Goal: Transaction & Acquisition: Purchase product/service

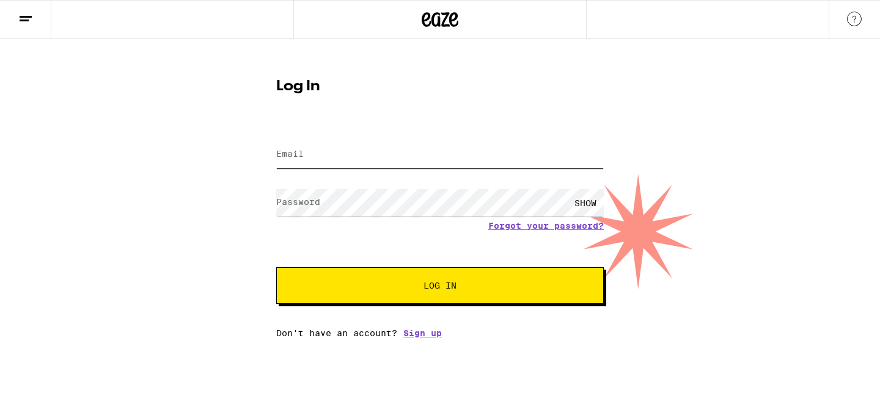
type input "christinayasminfesmire@gmail.com"
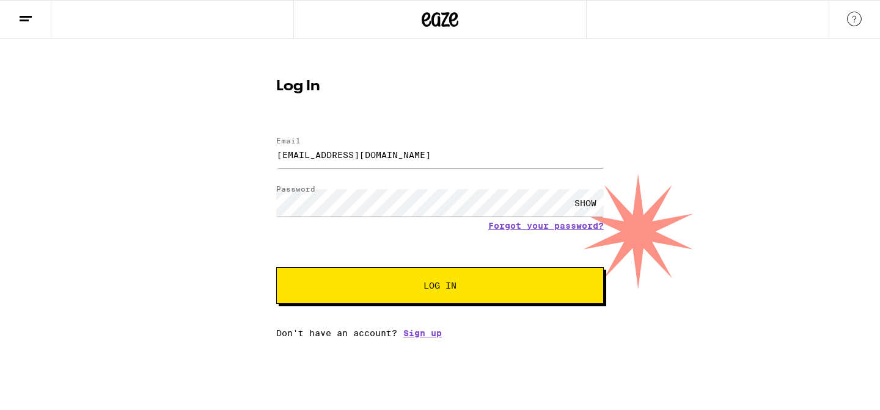
click at [381, 280] on button "Log In" at bounding box center [439, 286] width 327 height 37
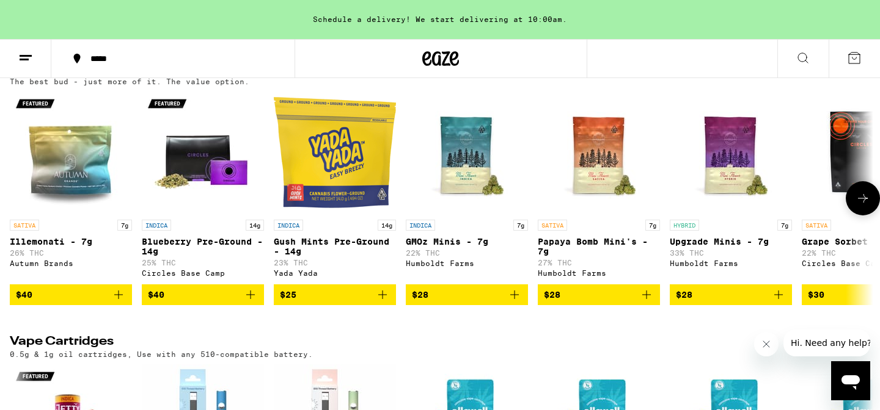
scroll to position [1832, 0]
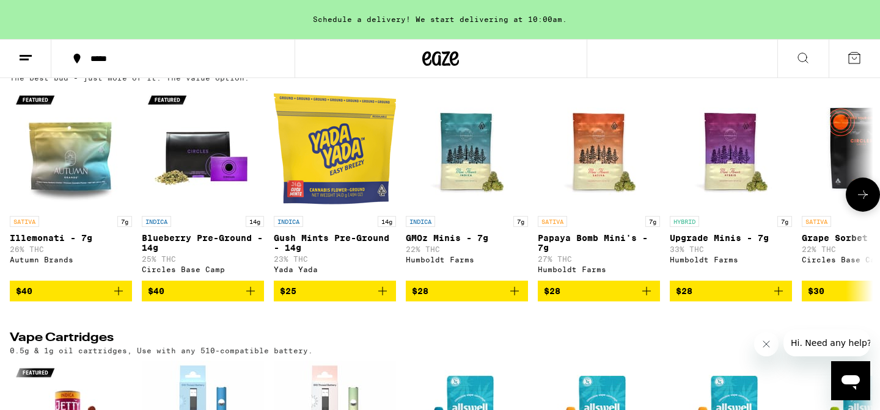
click at [860, 202] on icon at bounding box center [862, 195] width 15 height 15
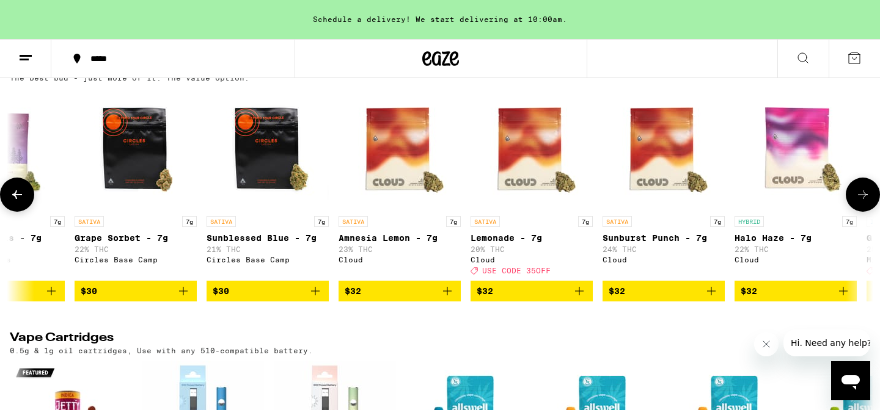
click at [860, 202] on icon at bounding box center [862, 195] width 15 height 15
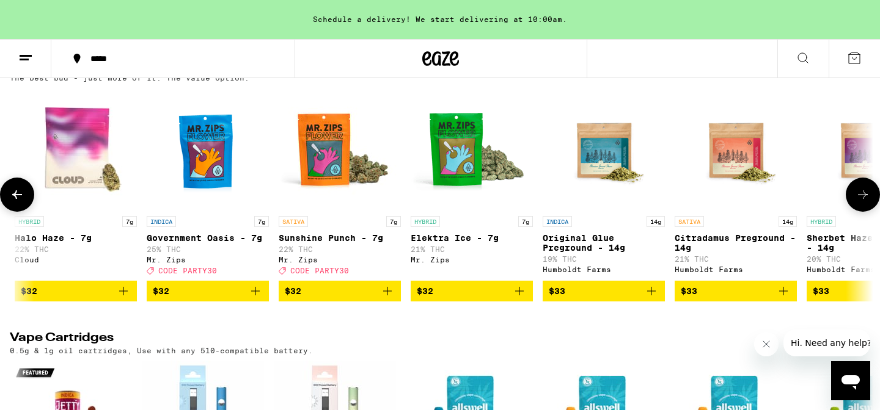
scroll to position [0, 1454]
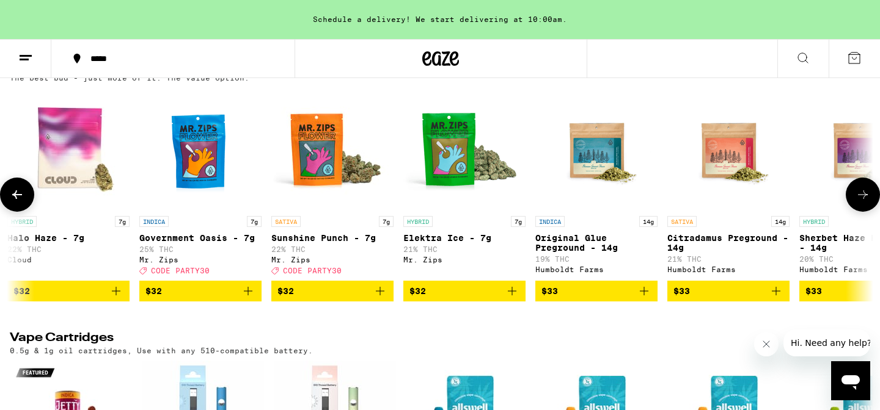
click at [860, 202] on icon at bounding box center [862, 195] width 15 height 15
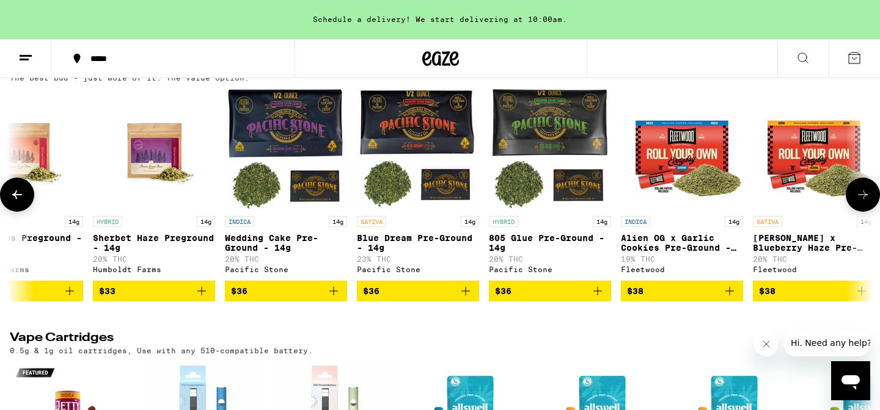
scroll to position [0, 2181]
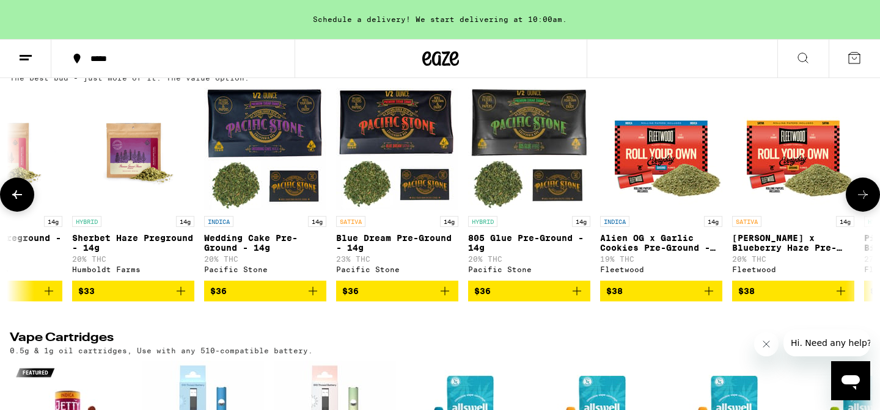
click at [862, 202] on icon at bounding box center [862, 195] width 15 height 15
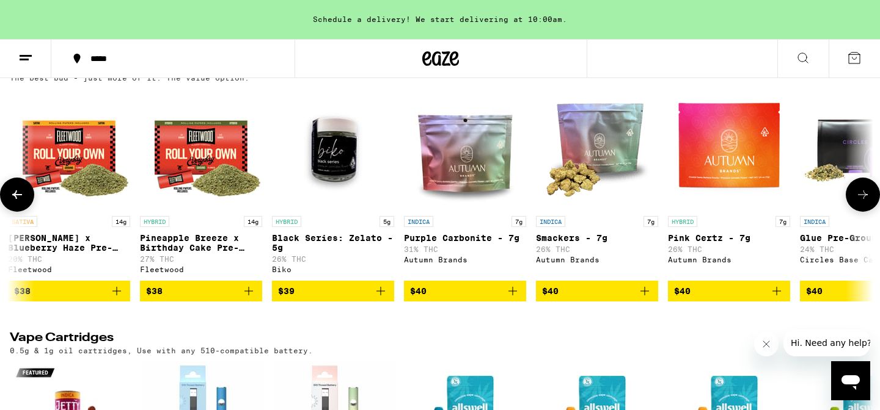
scroll to position [0, 2907]
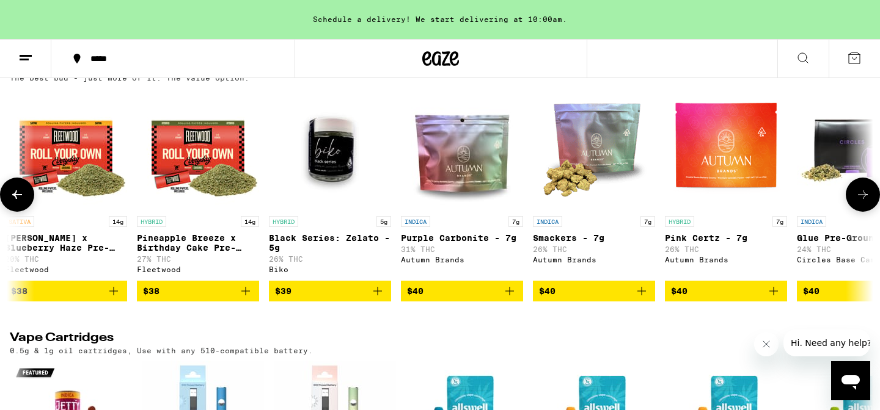
click at [862, 202] on icon at bounding box center [862, 195] width 15 height 15
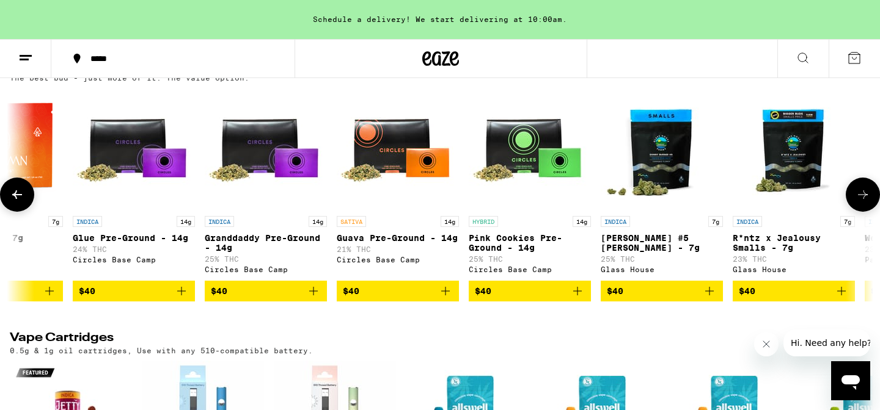
scroll to position [0, 3634]
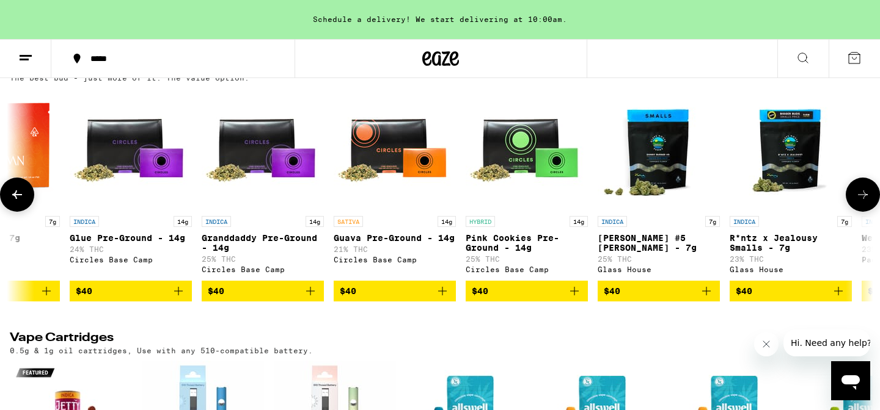
click at [862, 202] on icon at bounding box center [862, 195] width 15 height 15
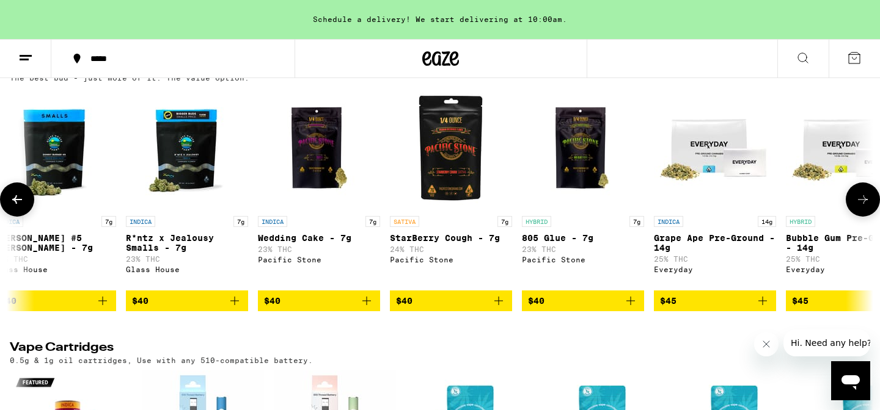
scroll to position [0, 4361]
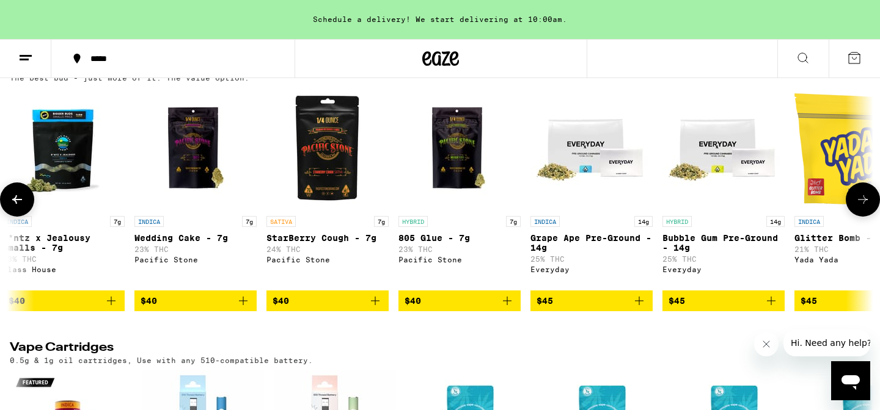
click at [862, 207] on icon at bounding box center [862, 199] width 15 height 15
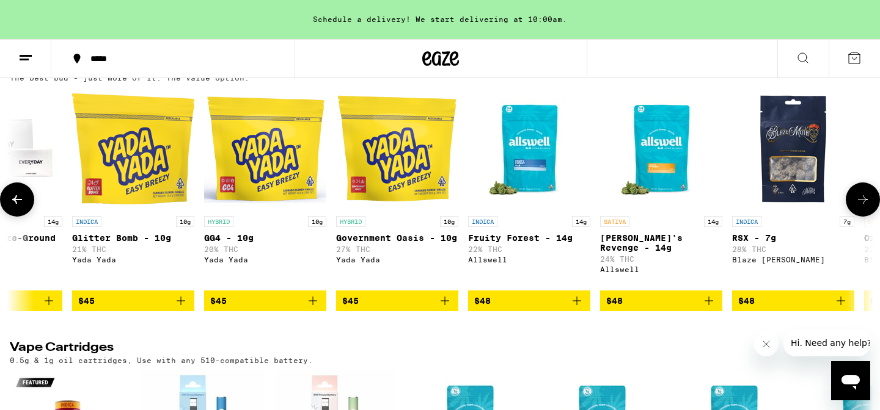
scroll to position [0, 5088]
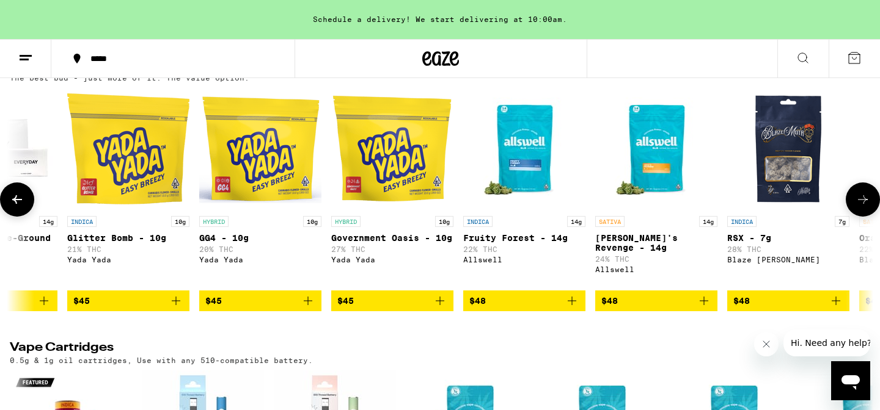
click at [862, 207] on icon at bounding box center [862, 199] width 15 height 15
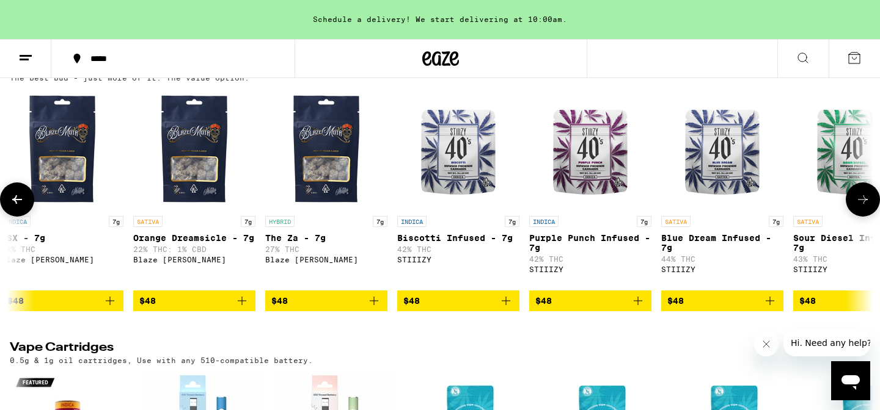
scroll to position [0, 5815]
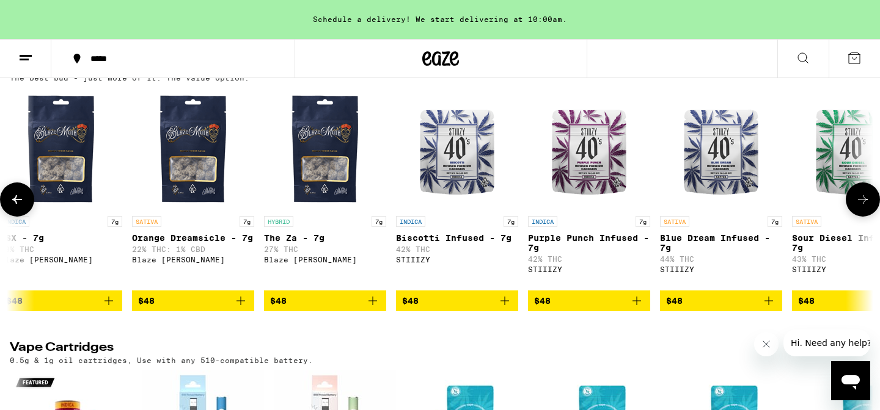
click at [862, 207] on icon at bounding box center [862, 199] width 15 height 15
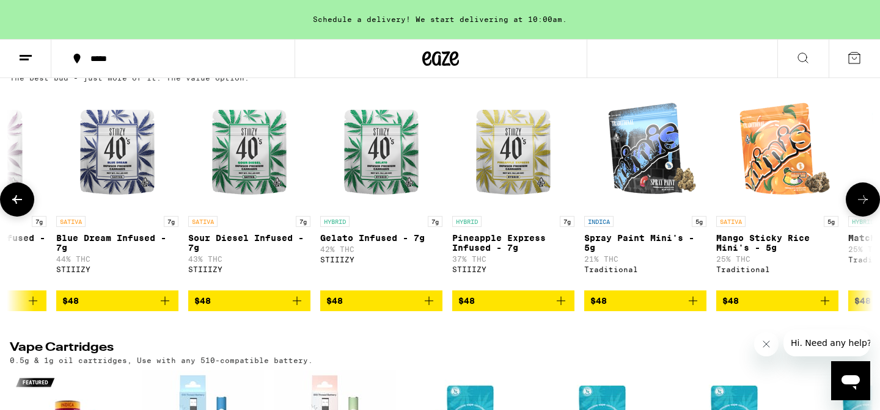
scroll to position [0, 6542]
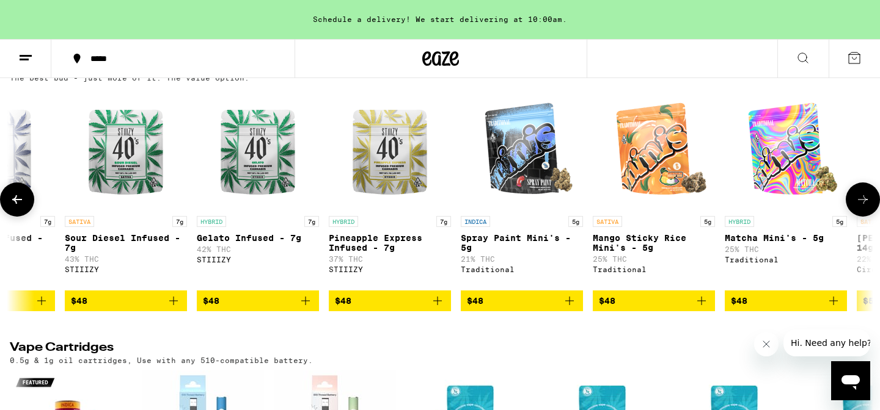
click at [862, 207] on icon at bounding box center [862, 199] width 15 height 15
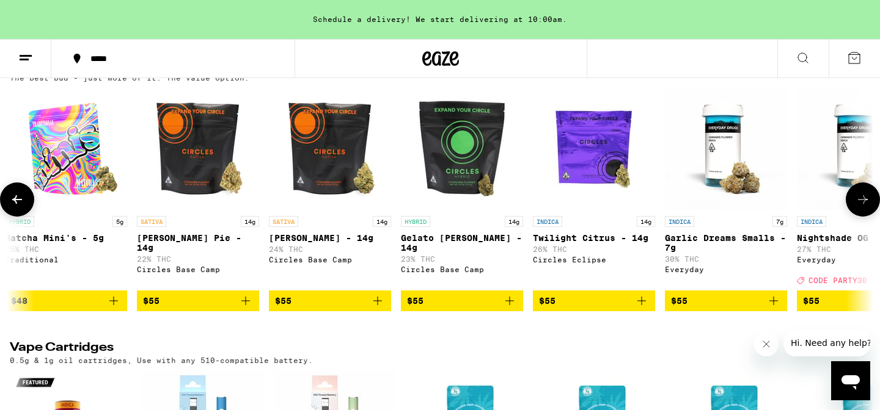
scroll to position [0, 7268]
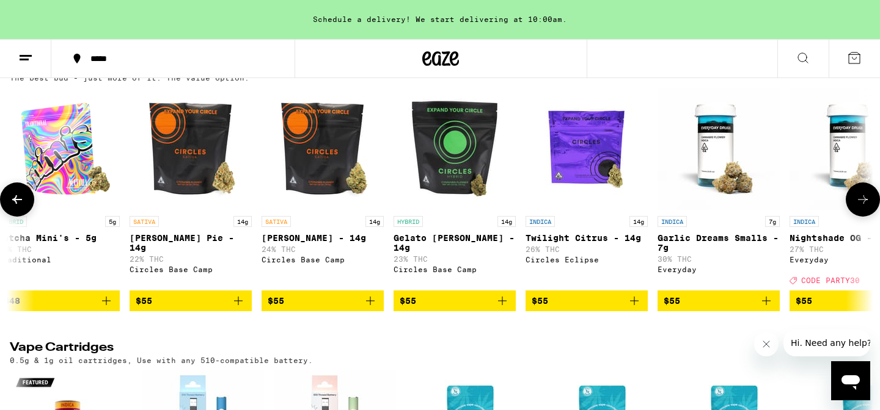
click at [862, 207] on icon at bounding box center [862, 199] width 15 height 15
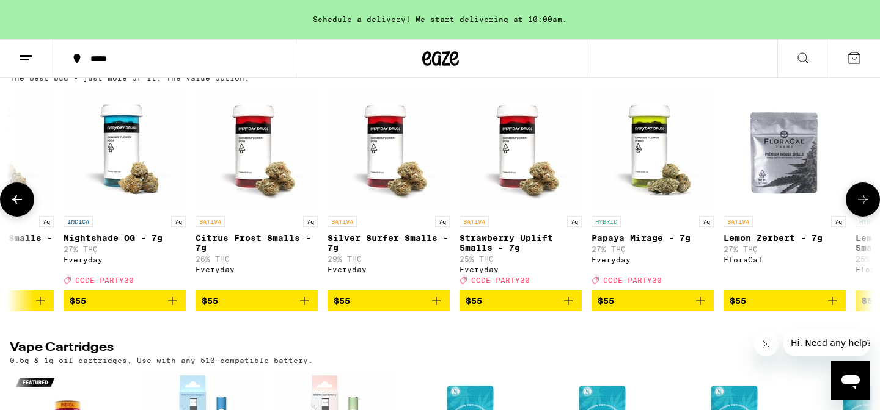
scroll to position [0, 7995]
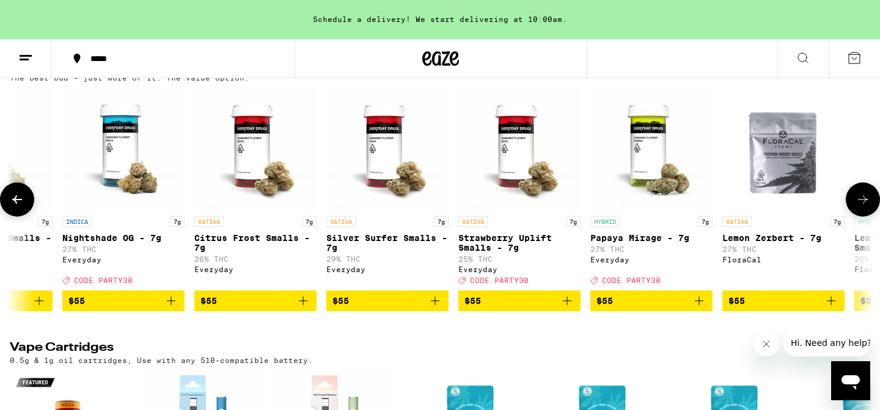
click at [862, 207] on icon at bounding box center [862, 199] width 15 height 15
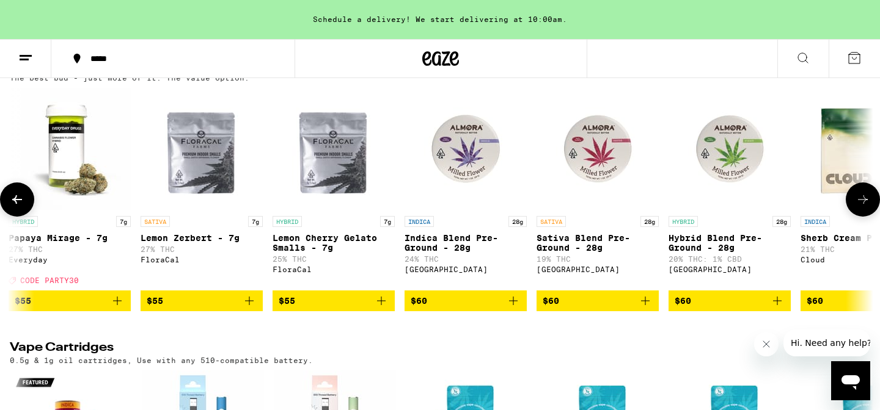
scroll to position [0, 8722]
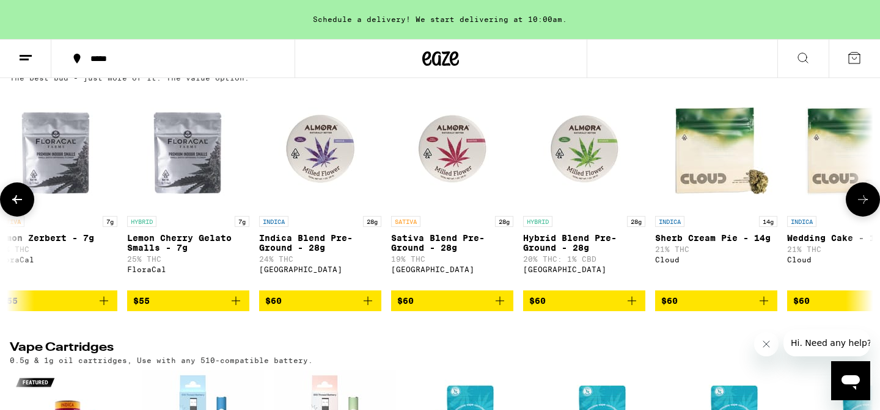
click at [862, 207] on icon at bounding box center [862, 199] width 15 height 15
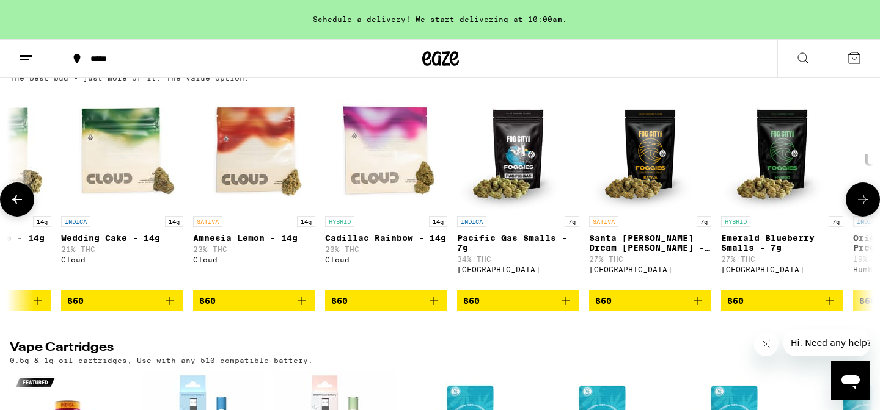
scroll to position [0, 9449]
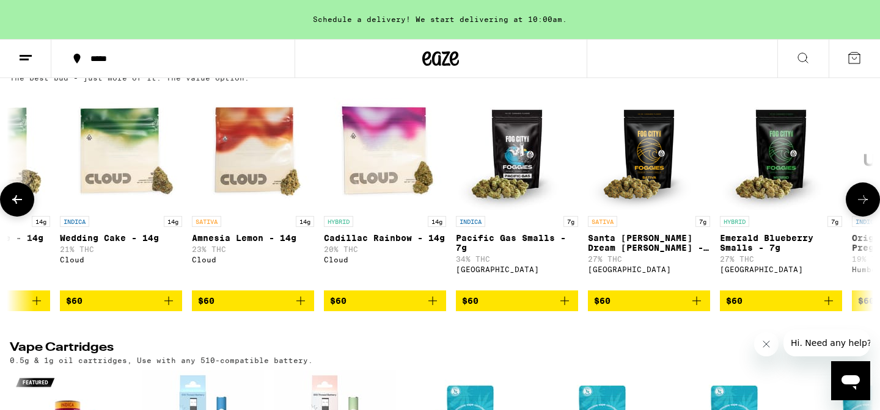
click at [861, 207] on icon at bounding box center [862, 199] width 15 height 15
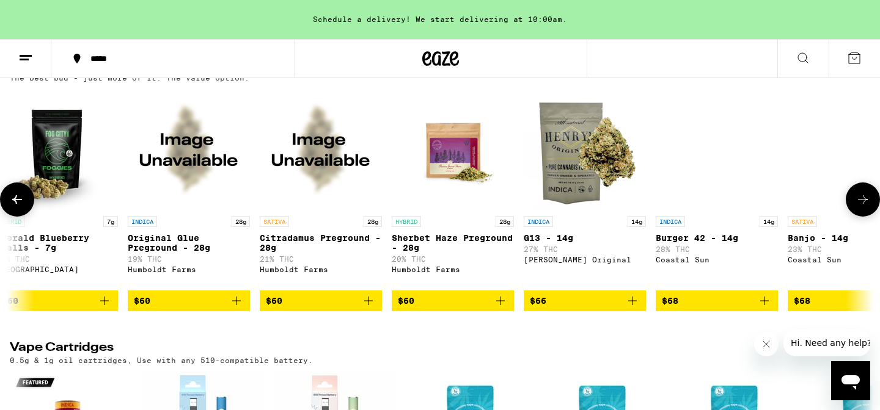
scroll to position [0, 10176]
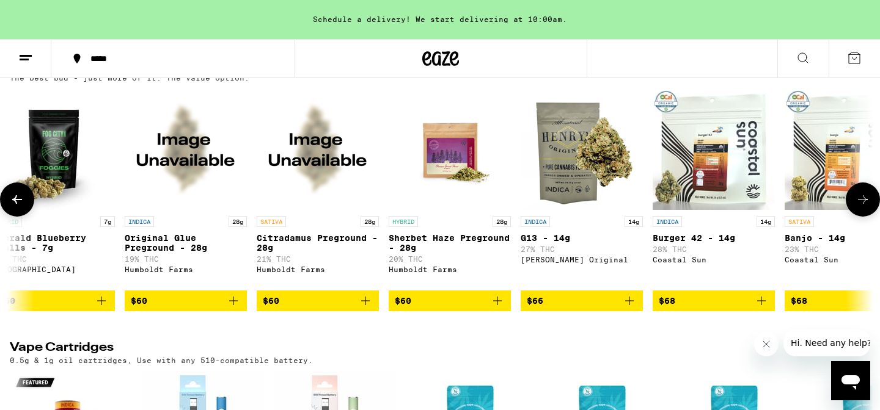
click at [861, 207] on icon at bounding box center [862, 199] width 15 height 15
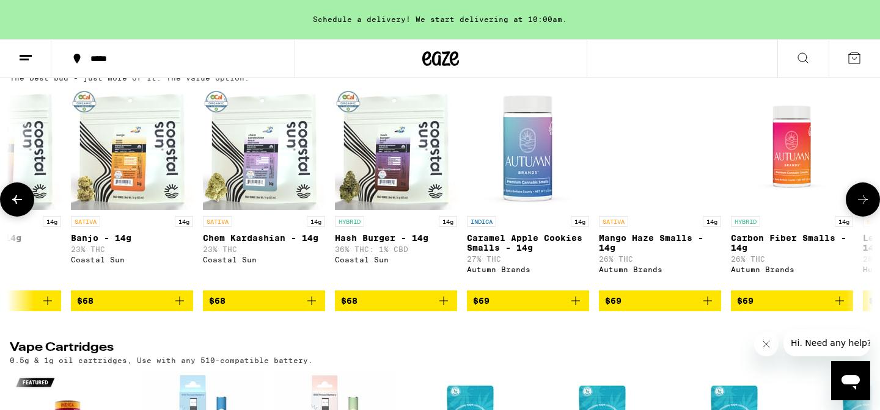
scroll to position [0, 10903]
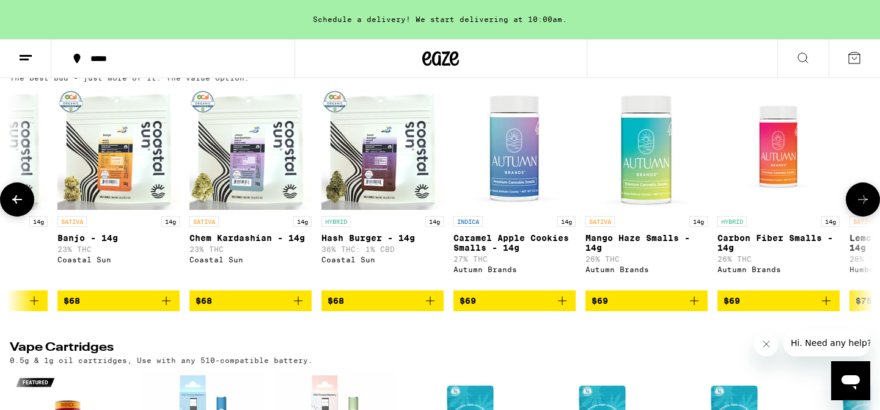
click at [860, 207] on icon at bounding box center [862, 199] width 15 height 15
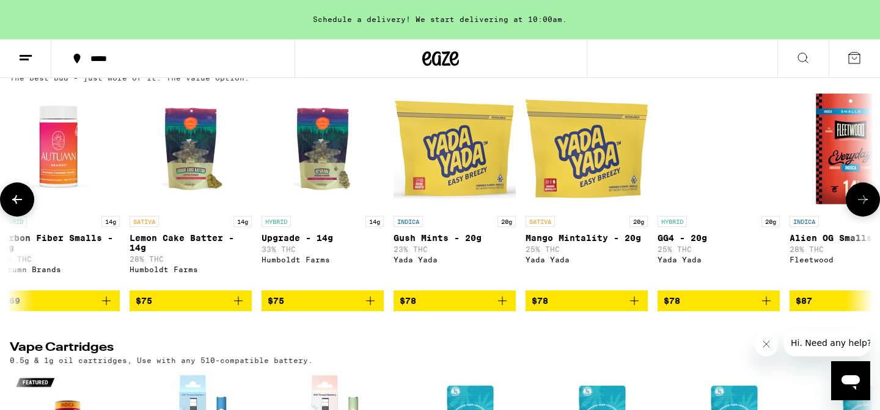
scroll to position [0, 11629]
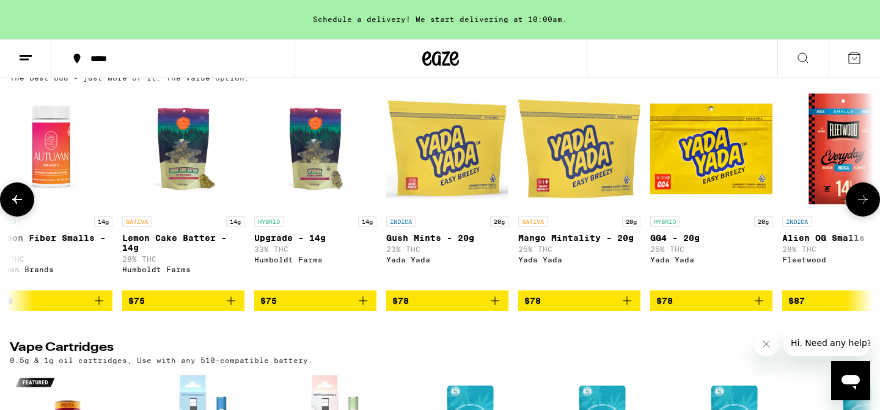
click at [864, 207] on icon at bounding box center [862, 199] width 15 height 15
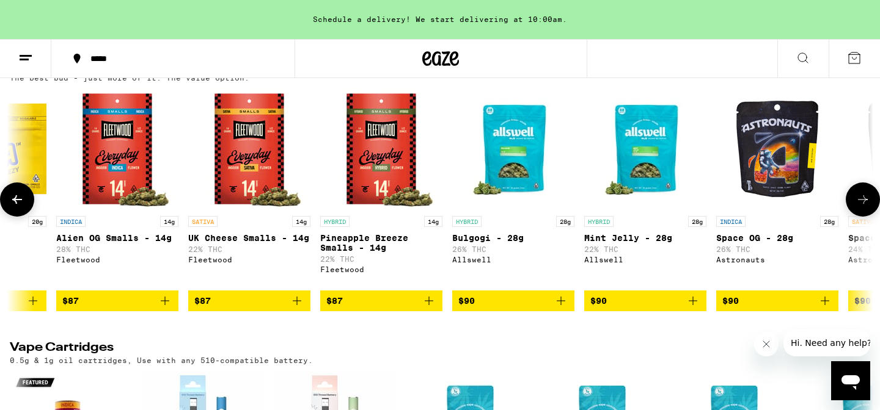
scroll to position [0, 12356]
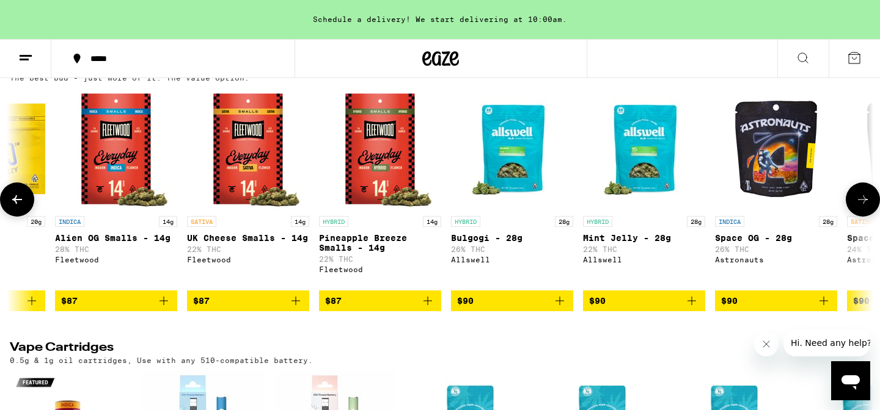
click at [864, 207] on icon at bounding box center [862, 199] width 15 height 15
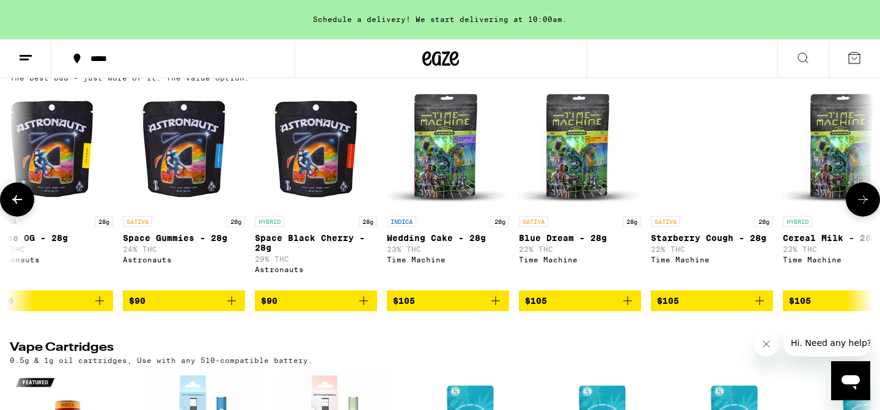
scroll to position [0, 13083]
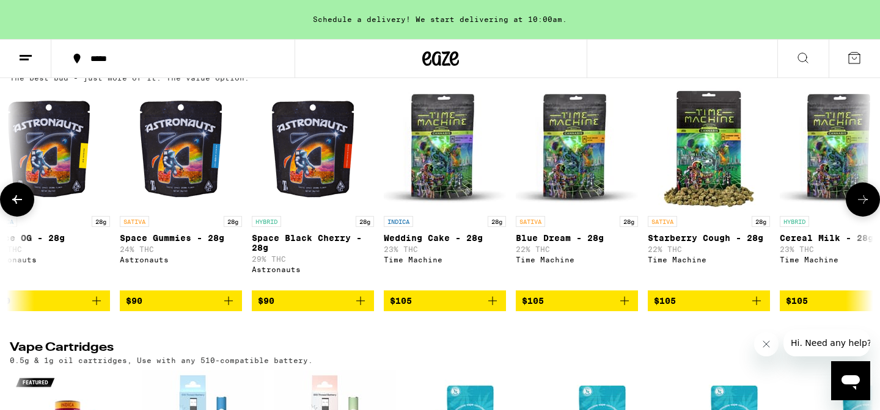
click at [864, 207] on icon at bounding box center [862, 199] width 15 height 15
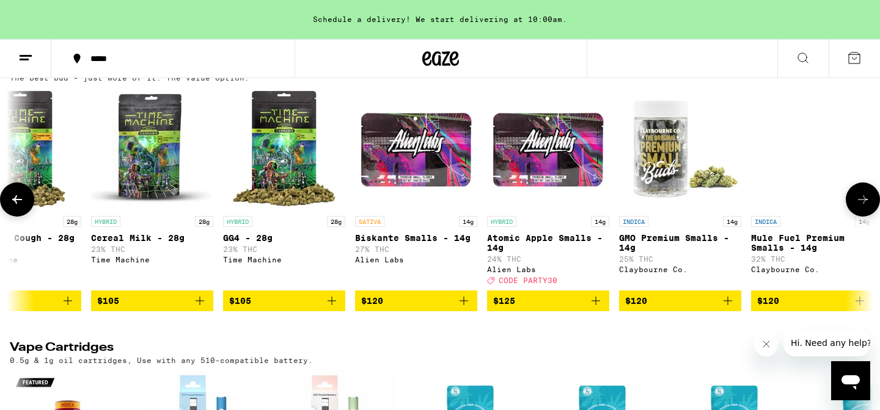
scroll to position [0, 13810]
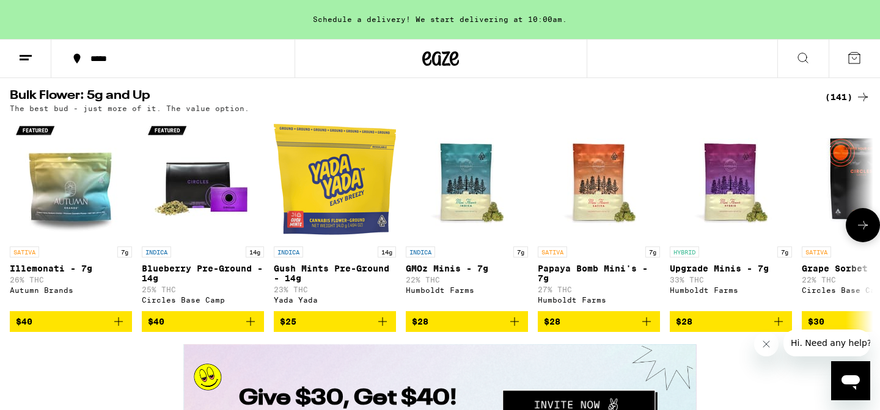
scroll to position [1808, 0]
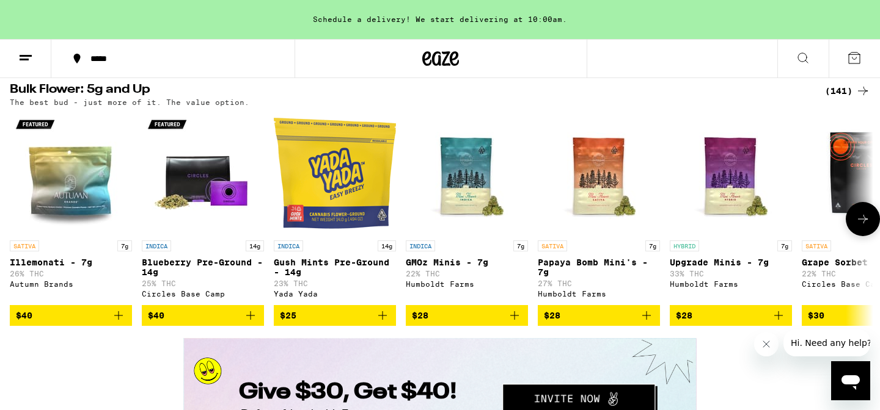
click at [858, 227] on icon at bounding box center [862, 219] width 15 height 15
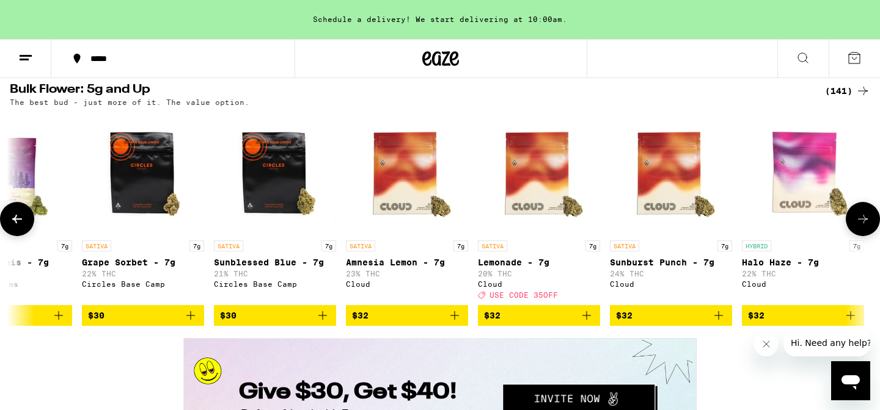
scroll to position [0, 727]
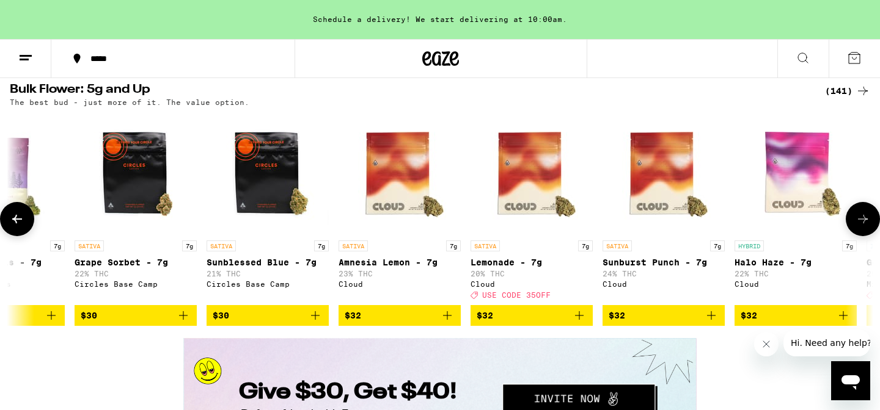
click at [864, 227] on icon at bounding box center [862, 219] width 15 height 15
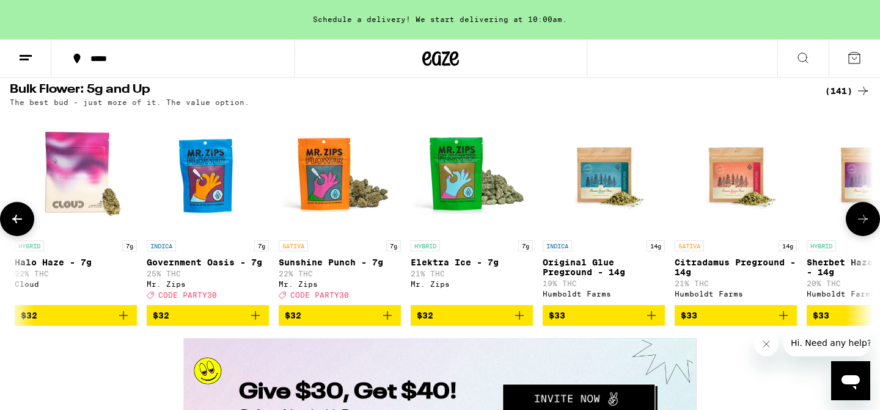
scroll to position [0, 1454]
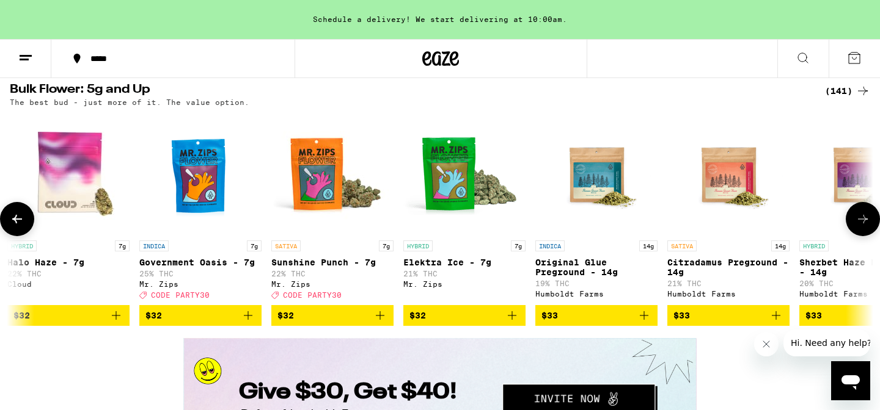
click at [854, 236] on button at bounding box center [862, 219] width 34 height 34
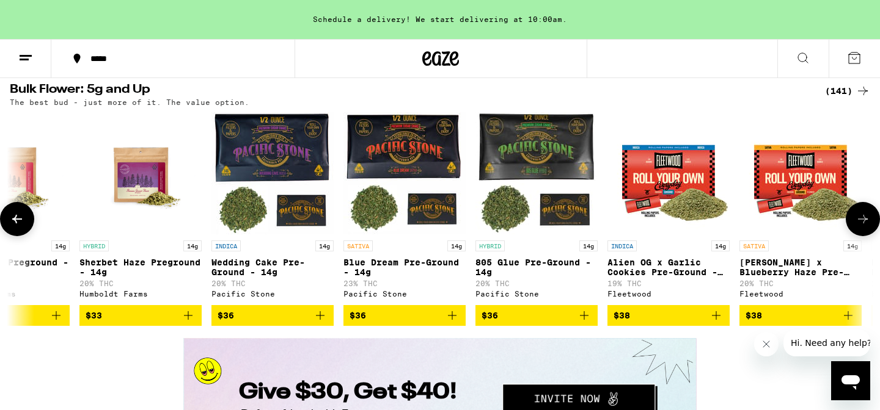
scroll to position [0, 2181]
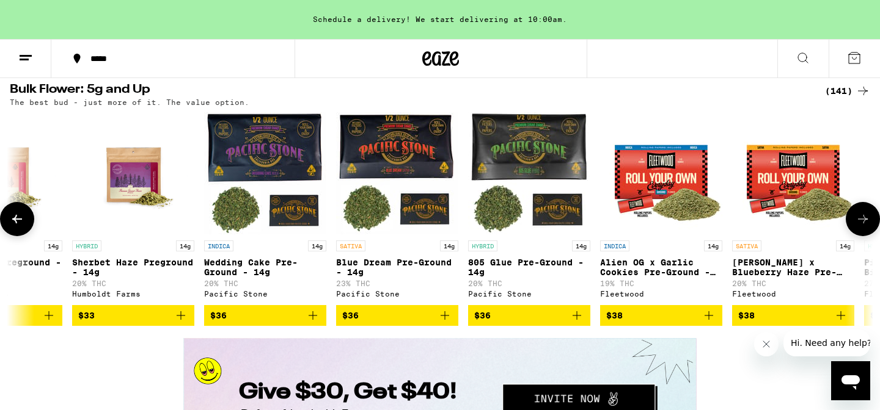
click at [859, 224] on icon at bounding box center [863, 219] width 10 height 9
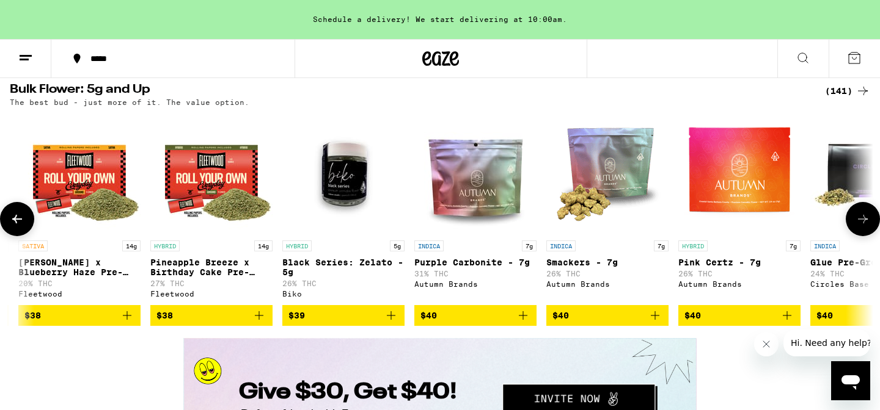
scroll to position [0, 2907]
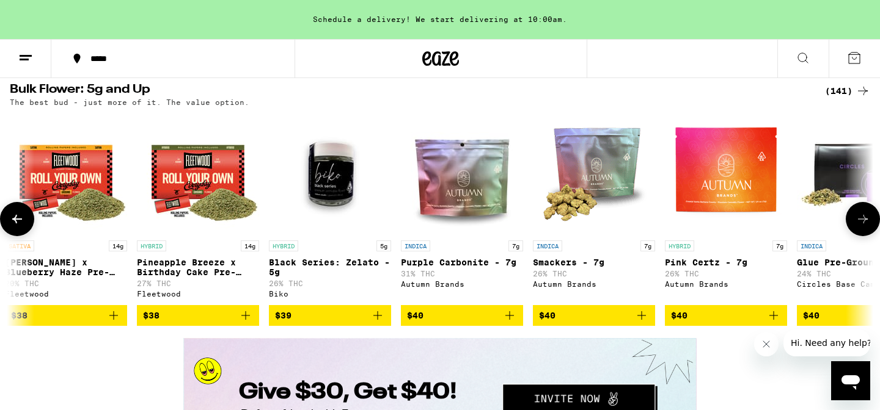
click at [859, 224] on icon at bounding box center [863, 219] width 10 height 9
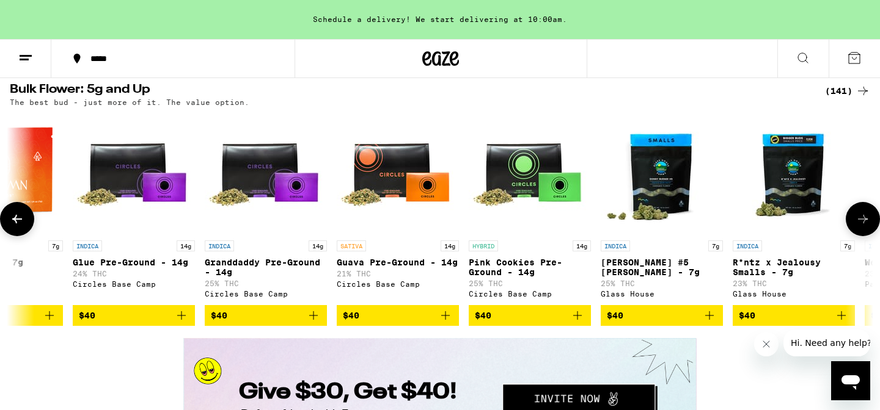
scroll to position [0, 3634]
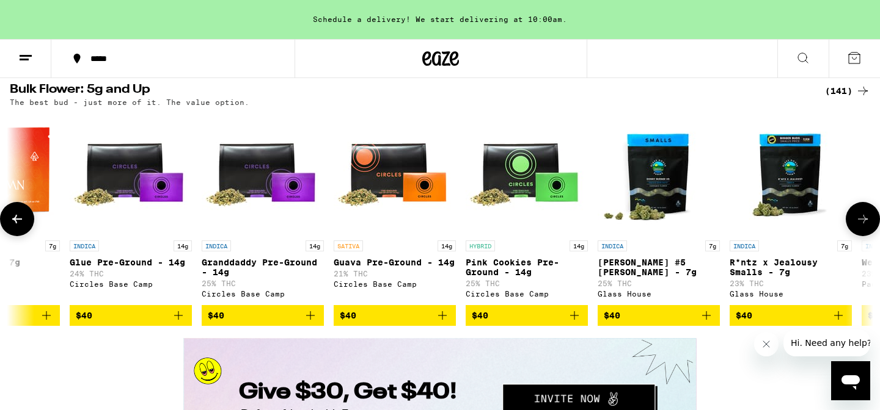
click at [860, 227] on icon at bounding box center [862, 219] width 15 height 15
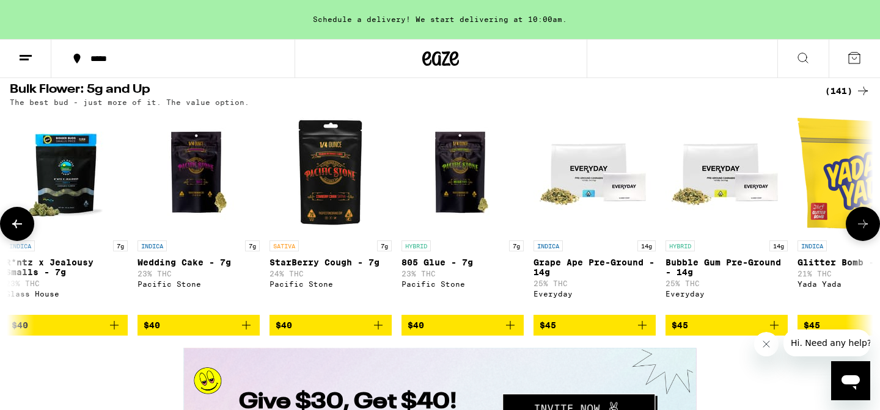
scroll to position [0, 4361]
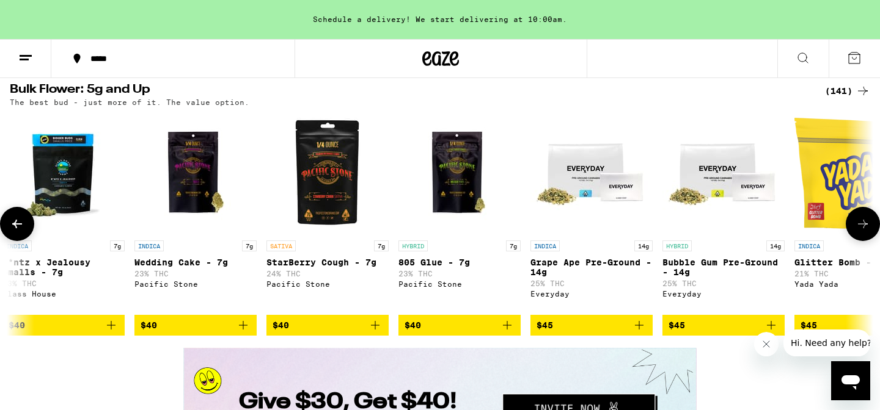
click at [860, 231] on icon at bounding box center [862, 224] width 15 height 15
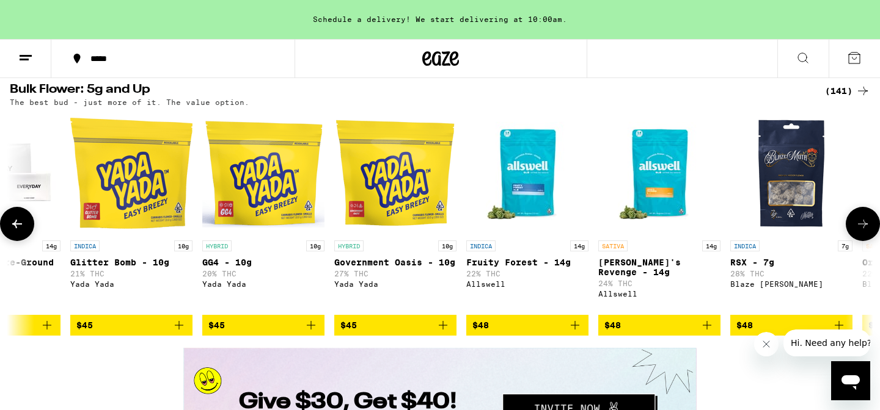
scroll to position [0, 5088]
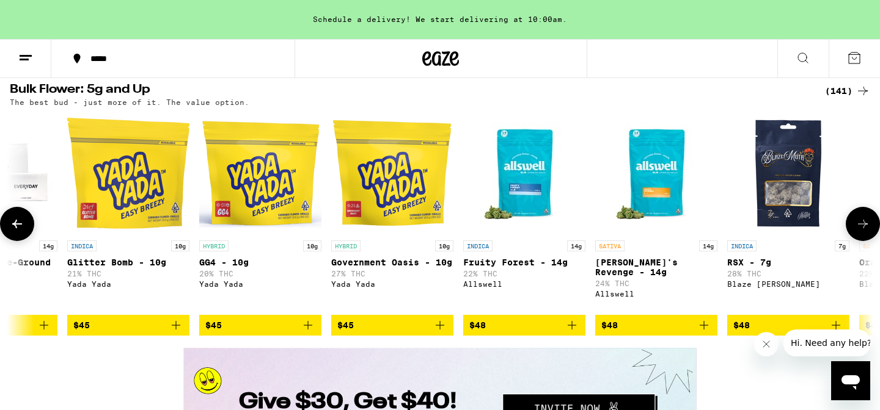
click at [858, 231] on icon at bounding box center [862, 224] width 15 height 15
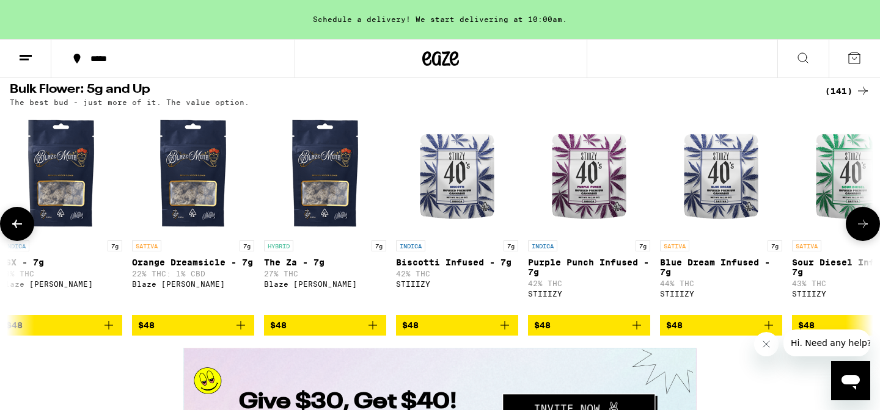
click at [858, 231] on icon at bounding box center [862, 224] width 15 height 15
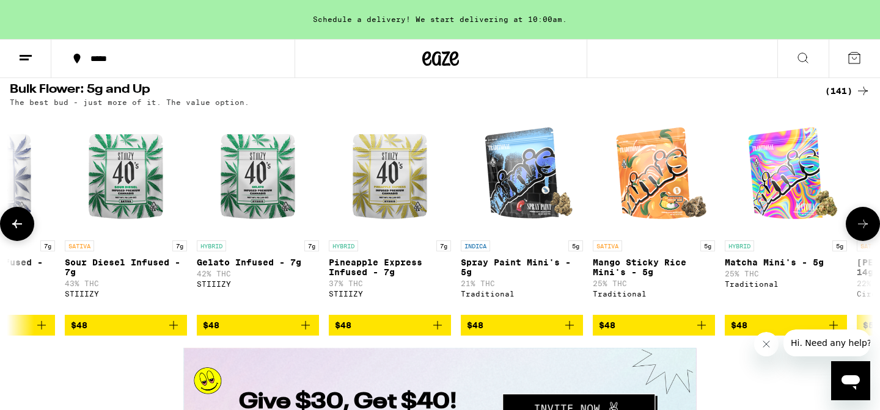
click at [858, 231] on icon at bounding box center [862, 224] width 15 height 15
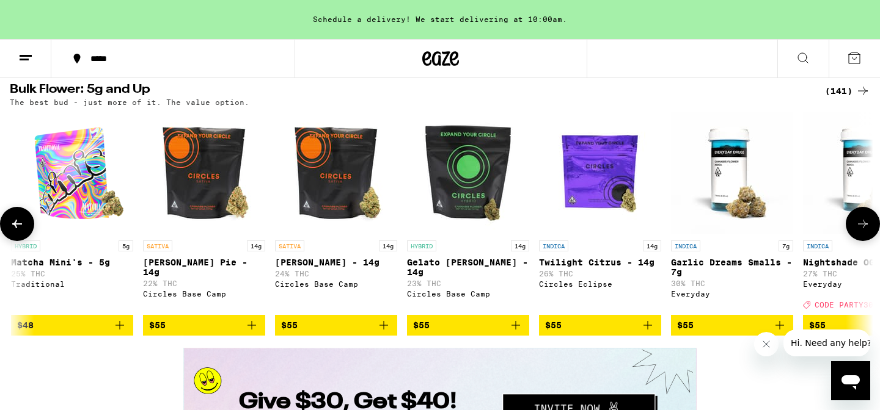
scroll to position [0, 7268]
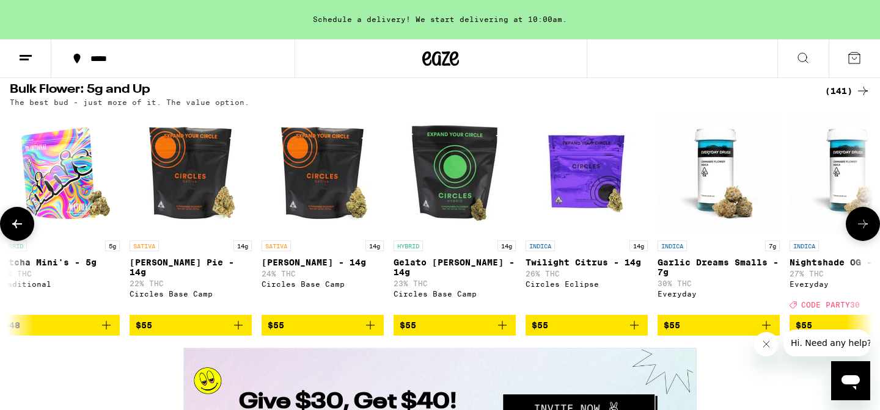
click at [858, 231] on icon at bounding box center [862, 224] width 15 height 15
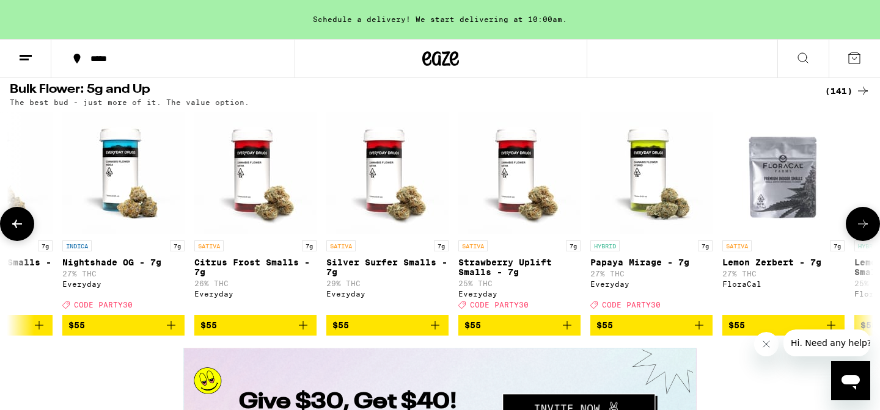
click at [858, 231] on icon at bounding box center [862, 224] width 15 height 15
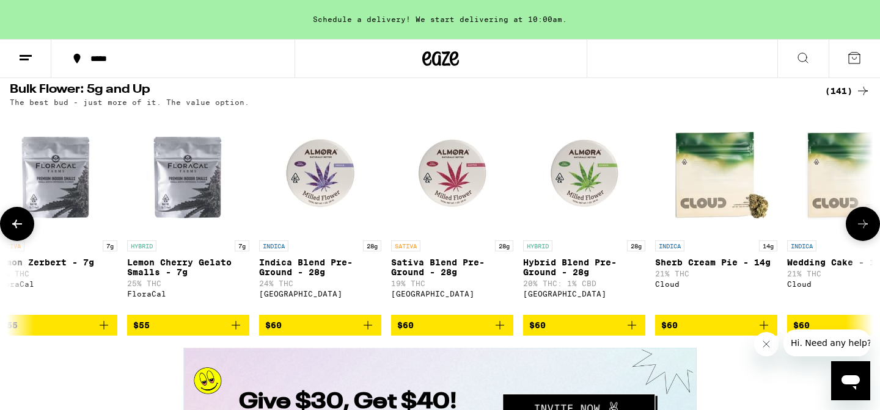
click at [858, 231] on icon at bounding box center [862, 224] width 15 height 15
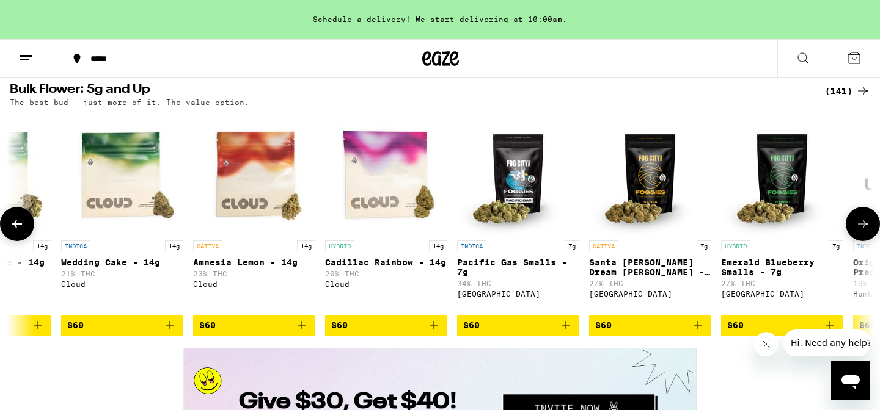
scroll to position [0, 9449]
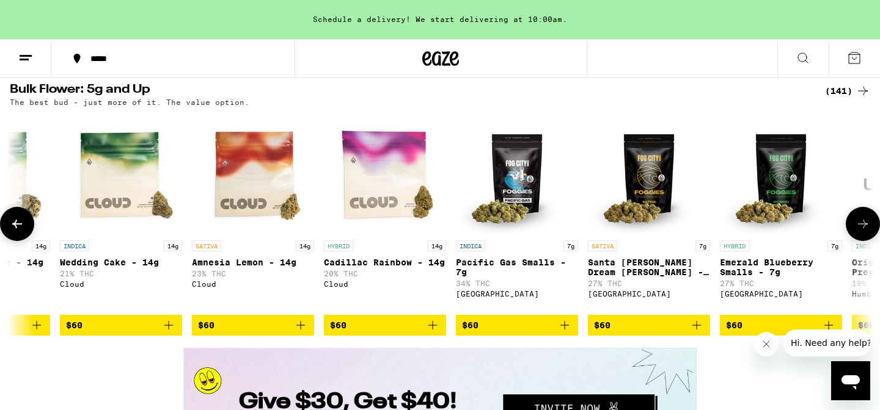
click at [858, 231] on icon at bounding box center [862, 224] width 15 height 15
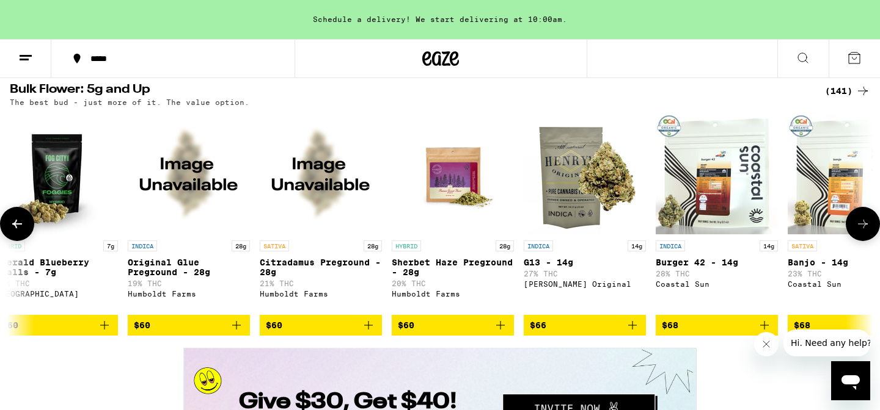
scroll to position [0, 10176]
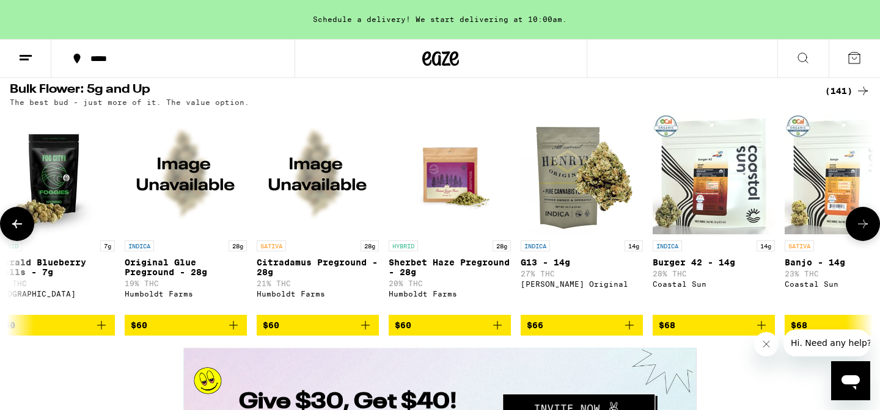
click at [854, 241] on button at bounding box center [862, 224] width 34 height 34
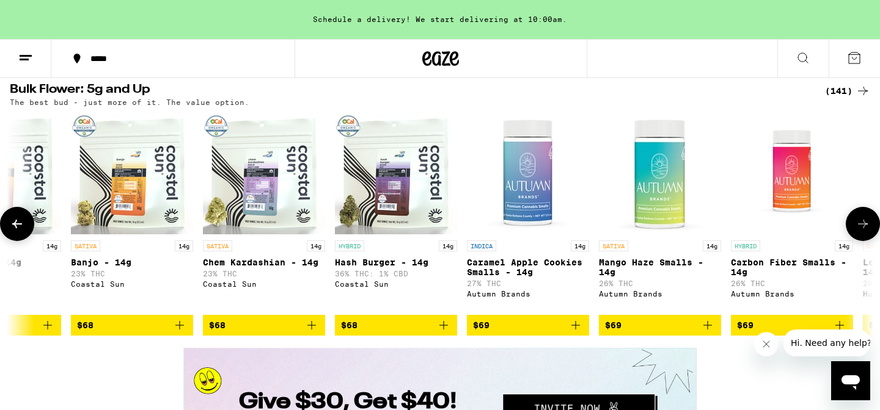
scroll to position [0, 10903]
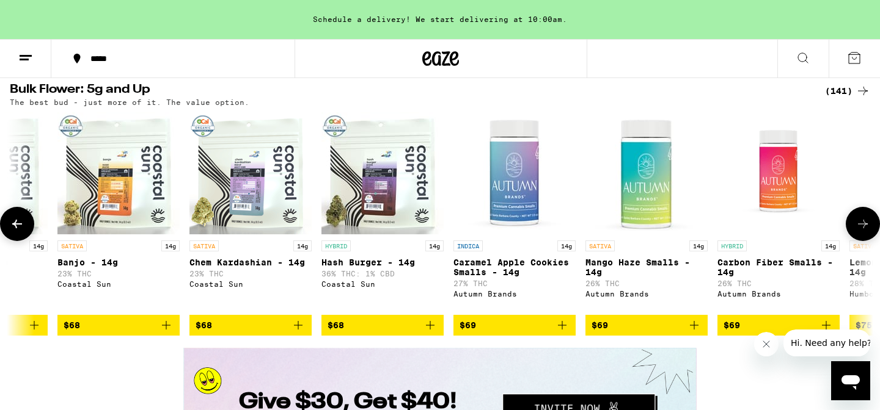
click at [227, 333] on span "$68" at bounding box center [250, 325] width 110 height 15
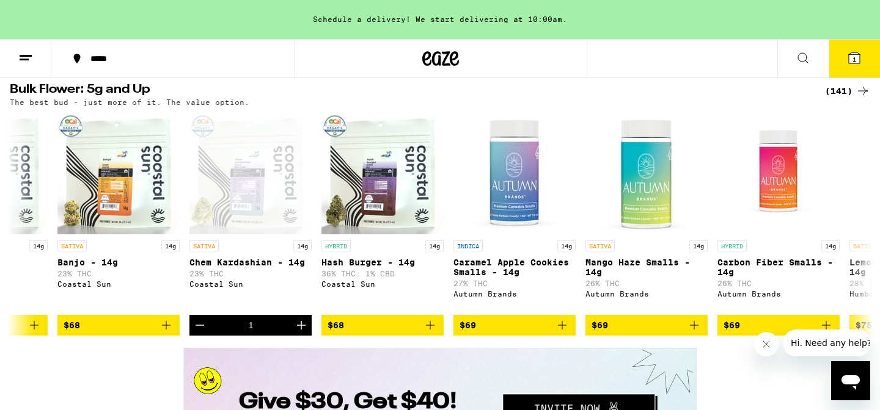
click at [858, 54] on icon at bounding box center [853, 58] width 11 height 11
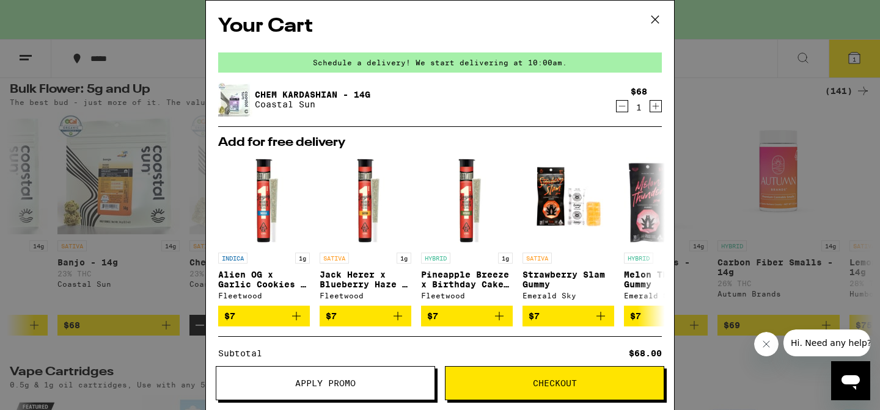
click at [513, 381] on span "Checkout" at bounding box center [554, 383] width 218 height 9
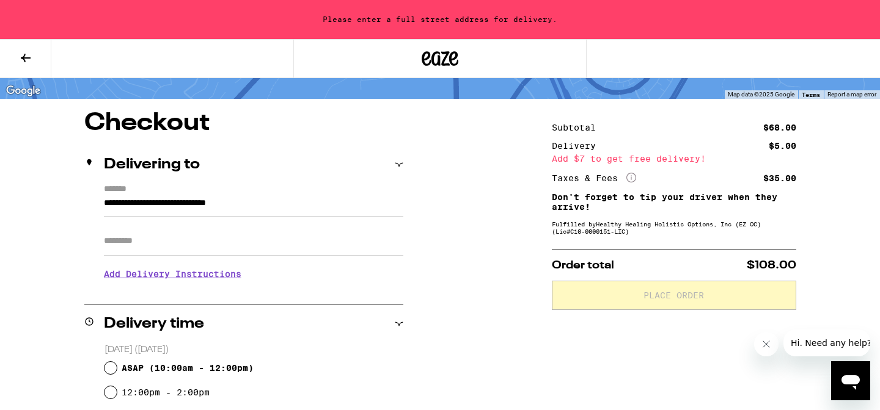
scroll to position [53, 0]
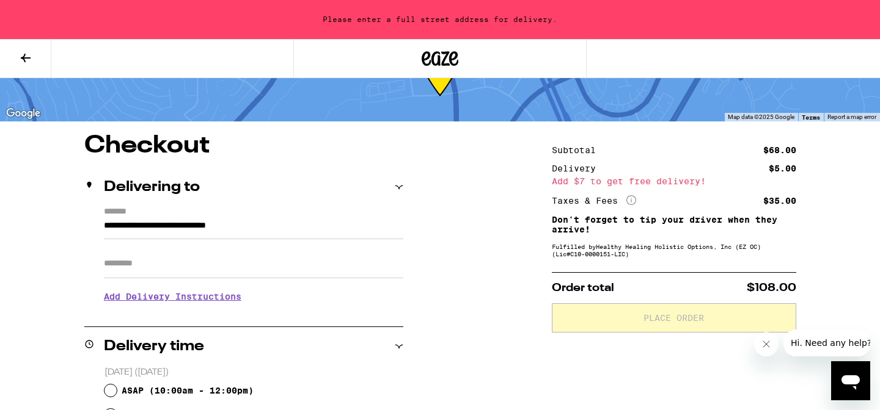
click at [31, 56] on icon at bounding box center [25, 58] width 15 height 15
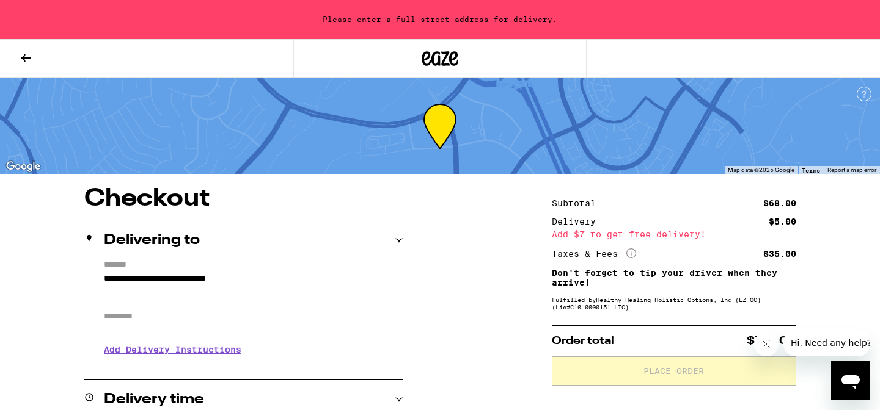
click at [23, 61] on icon at bounding box center [25, 58] width 15 height 15
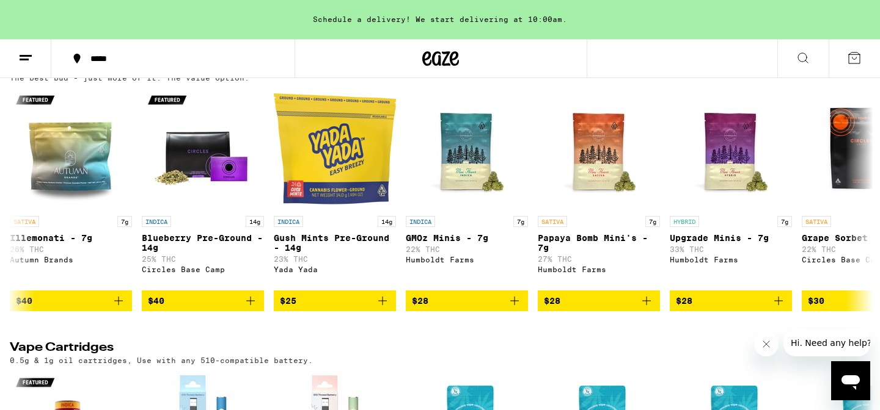
scroll to position [0, 13810]
